Goal: Task Accomplishment & Management: Use online tool/utility

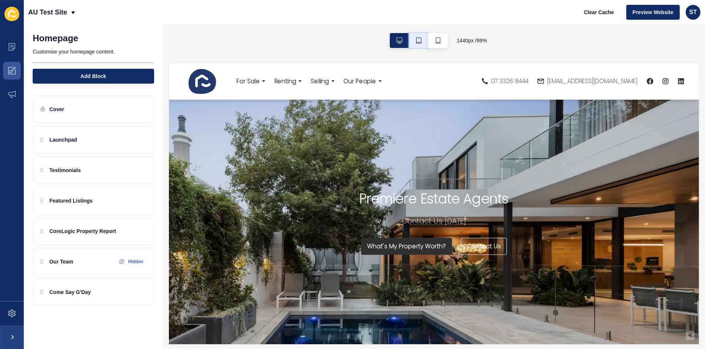
click at [412, 42] on button "button" at bounding box center [418, 40] width 19 height 15
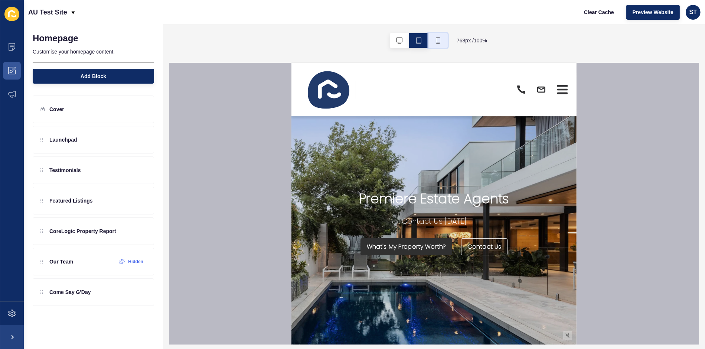
click at [438, 41] on icon "button" at bounding box center [438, 41] width 6 height 6
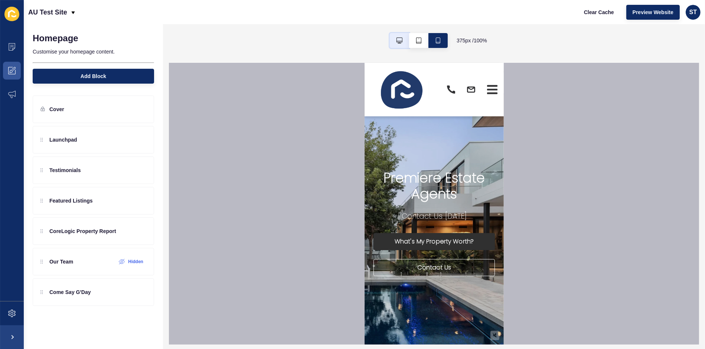
click at [399, 38] on icon "button" at bounding box center [400, 41] width 6 height 6
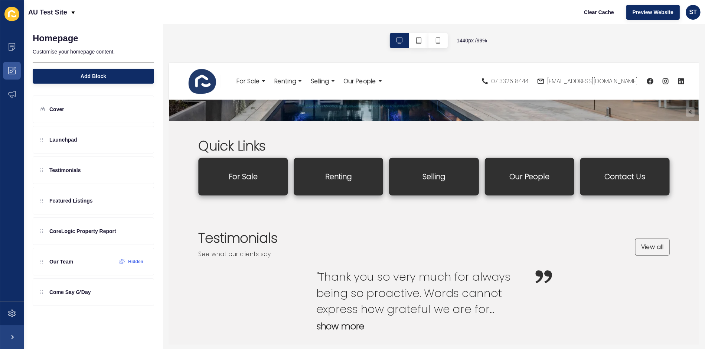
scroll to position [224, 0]
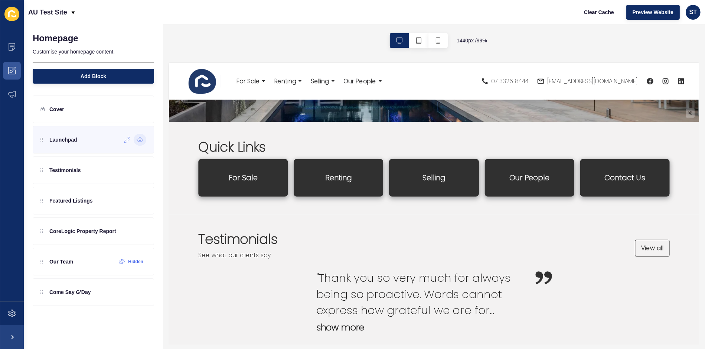
click at [140, 140] on icon at bounding box center [140, 140] width 7 height 6
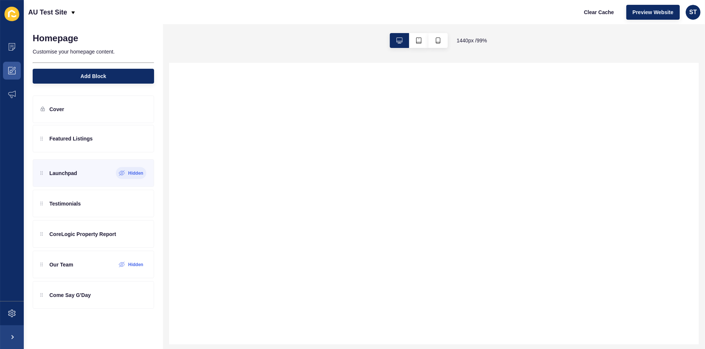
drag, startPoint x: 41, startPoint y: 201, endPoint x: 40, endPoint y: 136, distance: 65.0
click at [39, 134] on div "Launchpad Hidden Testimonials Featured Listings CoreLogic Property Report Our T…" at bounding box center [93, 200] width 121 height 149
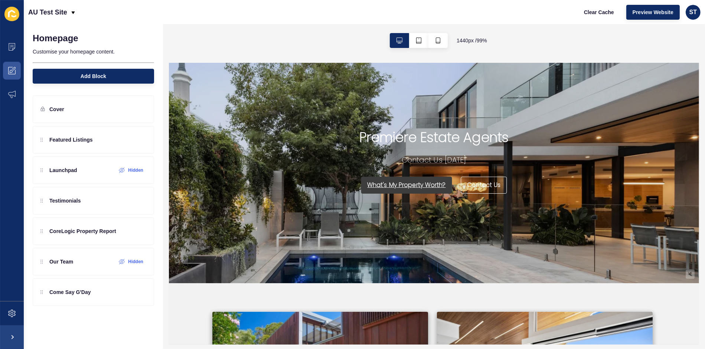
scroll to position [62, 0]
click at [137, 110] on div at bounding box center [140, 109] width 12 height 12
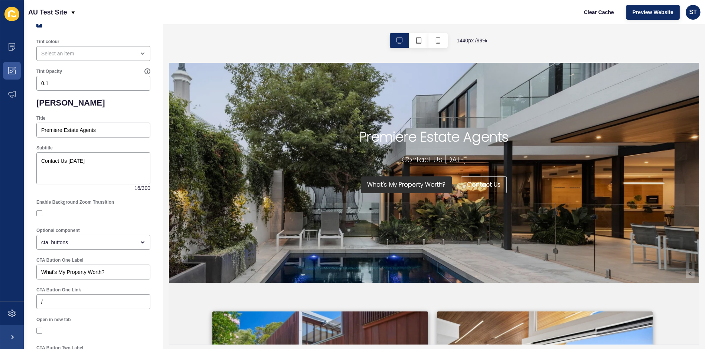
scroll to position [250, 0]
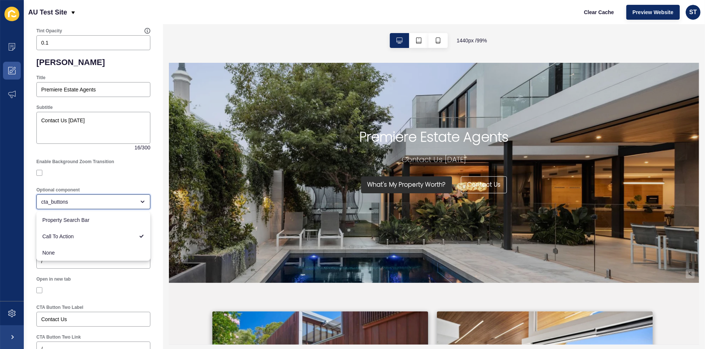
click at [84, 194] on div "cta_buttons" at bounding box center [93, 201] width 114 height 15
click at [88, 218] on span "Property Search Bar" at bounding box center [93, 219] width 102 height 7
type input "Property Search Bar"
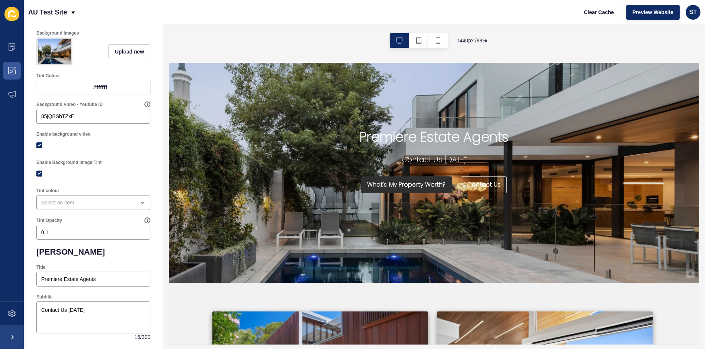
scroll to position [0, 0]
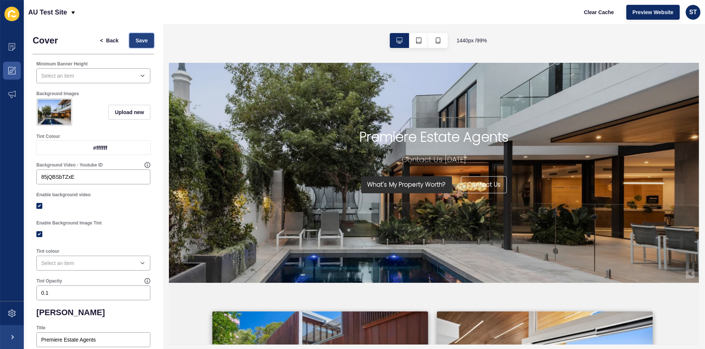
click at [141, 43] on span "Save" at bounding box center [142, 40] width 12 height 7
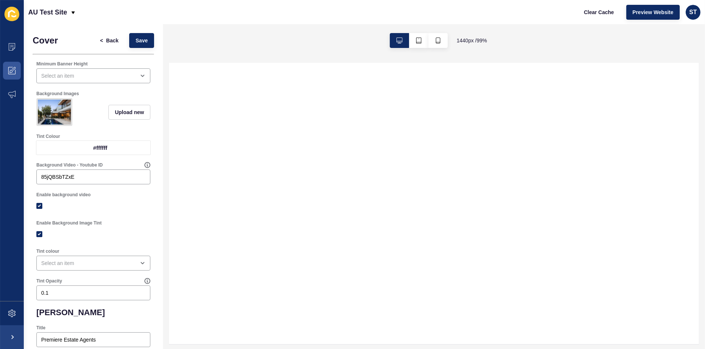
select select
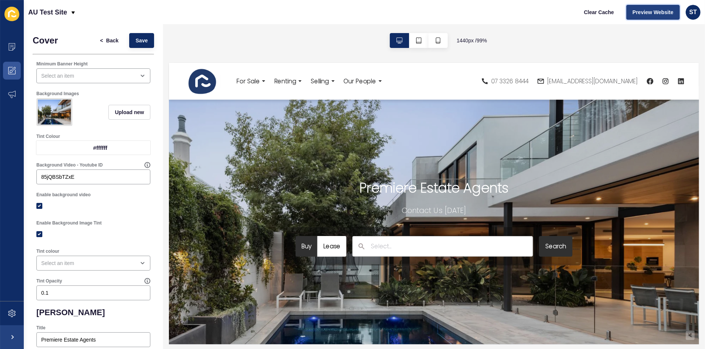
click at [640, 13] on span "Preview Website" at bounding box center [653, 12] width 41 height 7
